Goal: Browse casually

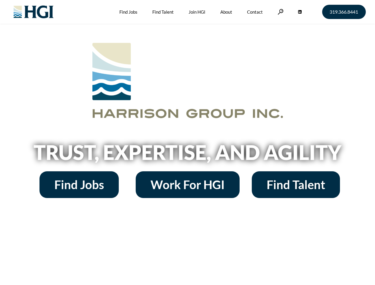
click at [187, 142] on h2 "Trust, Expertise, and Agility" at bounding box center [187, 152] width 338 height 20
click at [280, 12] on link at bounding box center [281, 12] width 6 height 6
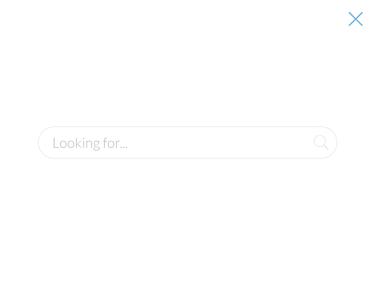
click at [187, 154] on div at bounding box center [188, 142] width 374 height 285
